Goal: Obtain resource: Download file/media

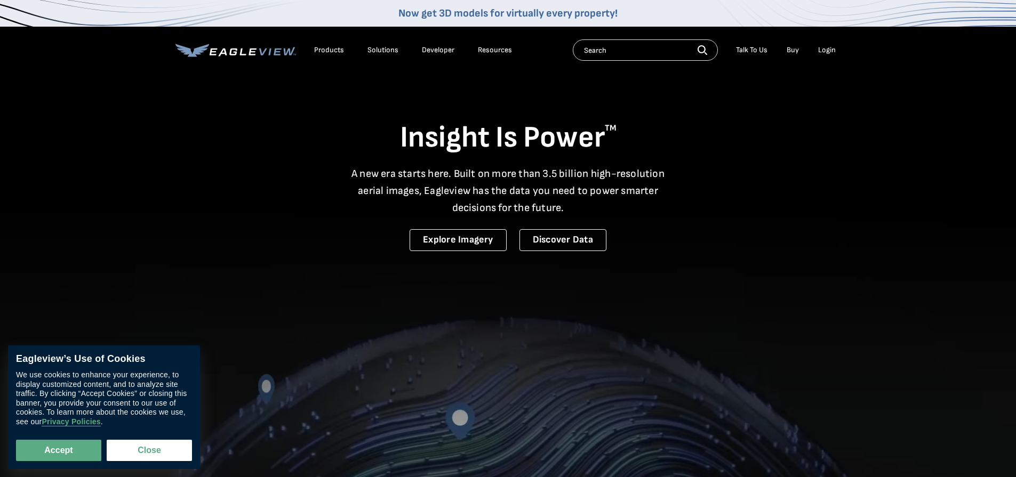
drag, startPoint x: 0, startPoint y: 0, endPoint x: 820, endPoint y: 50, distance: 821.8
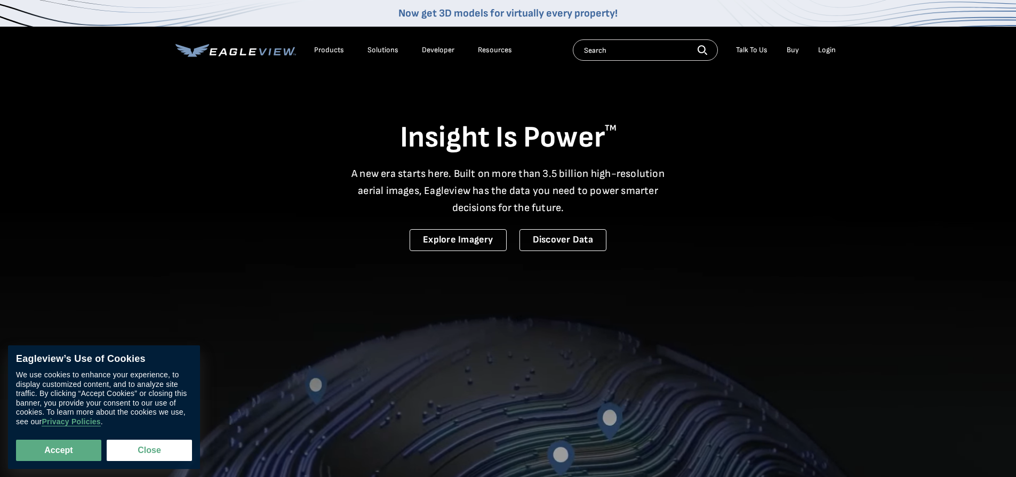
click at [820, 50] on div "Login" at bounding box center [827, 50] width 18 height 10
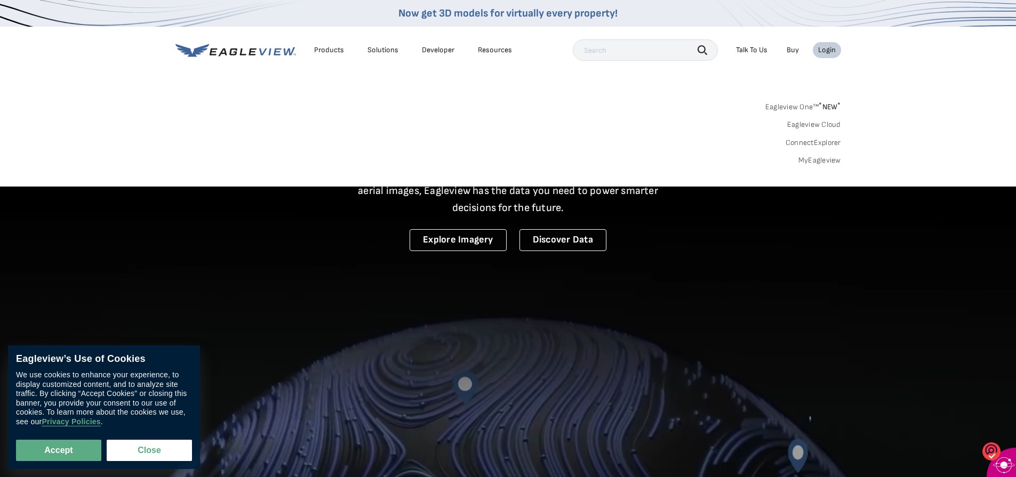
click at [817, 161] on link "MyEagleview" at bounding box center [819, 161] width 43 height 10
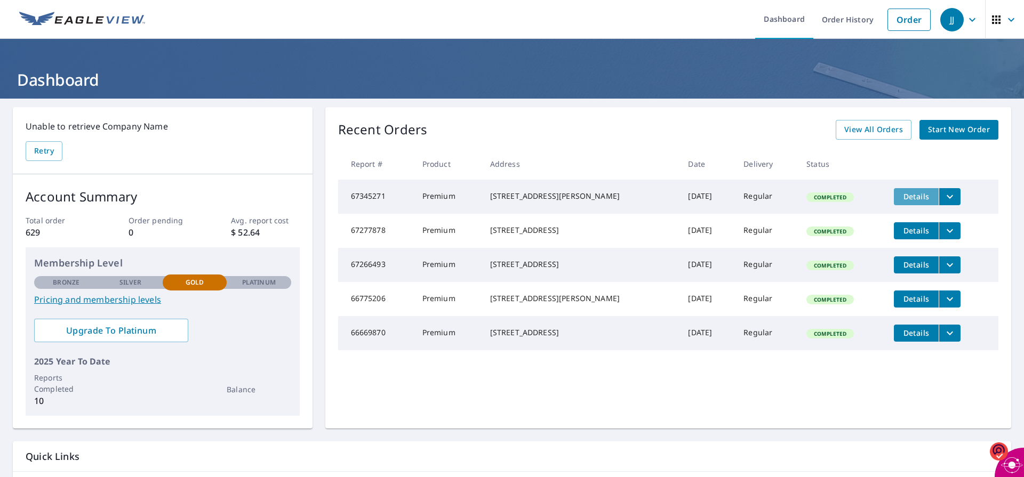
click at [907, 197] on span "Details" at bounding box center [916, 196] width 32 height 10
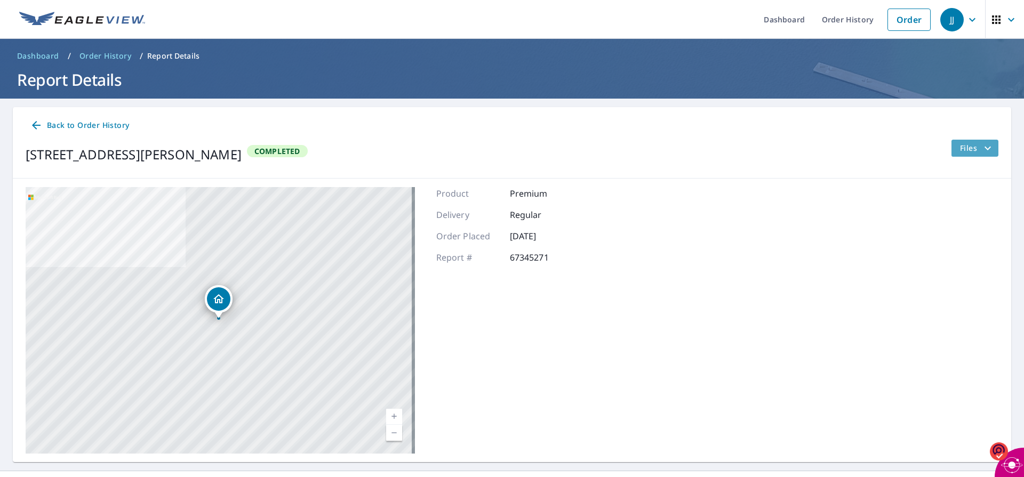
click at [981, 148] on icon "filesDropdownBtn-67345271" at bounding box center [987, 148] width 13 height 13
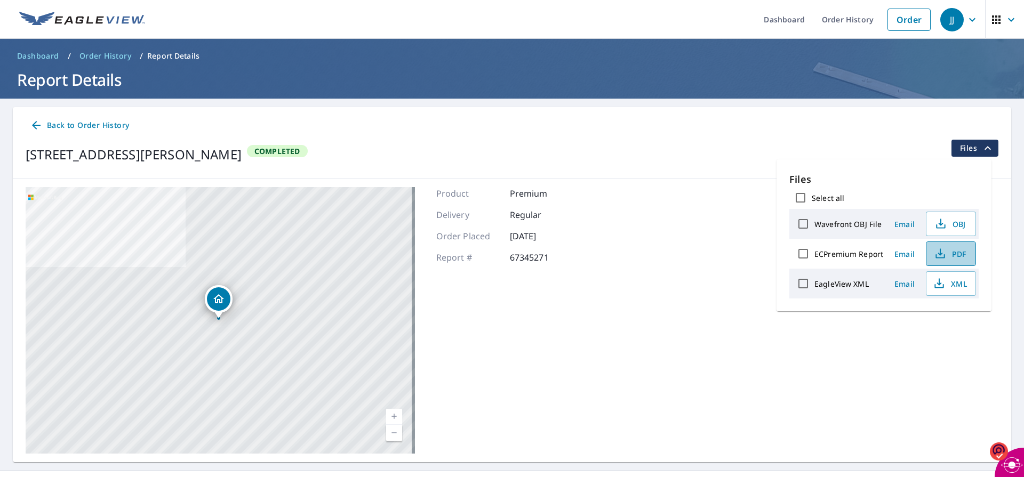
click at [963, 255] on span "PDF" at bounding box center [950, 253] width 34 height 13
